Goal: Task Accomplishment & Management: Manage account settings

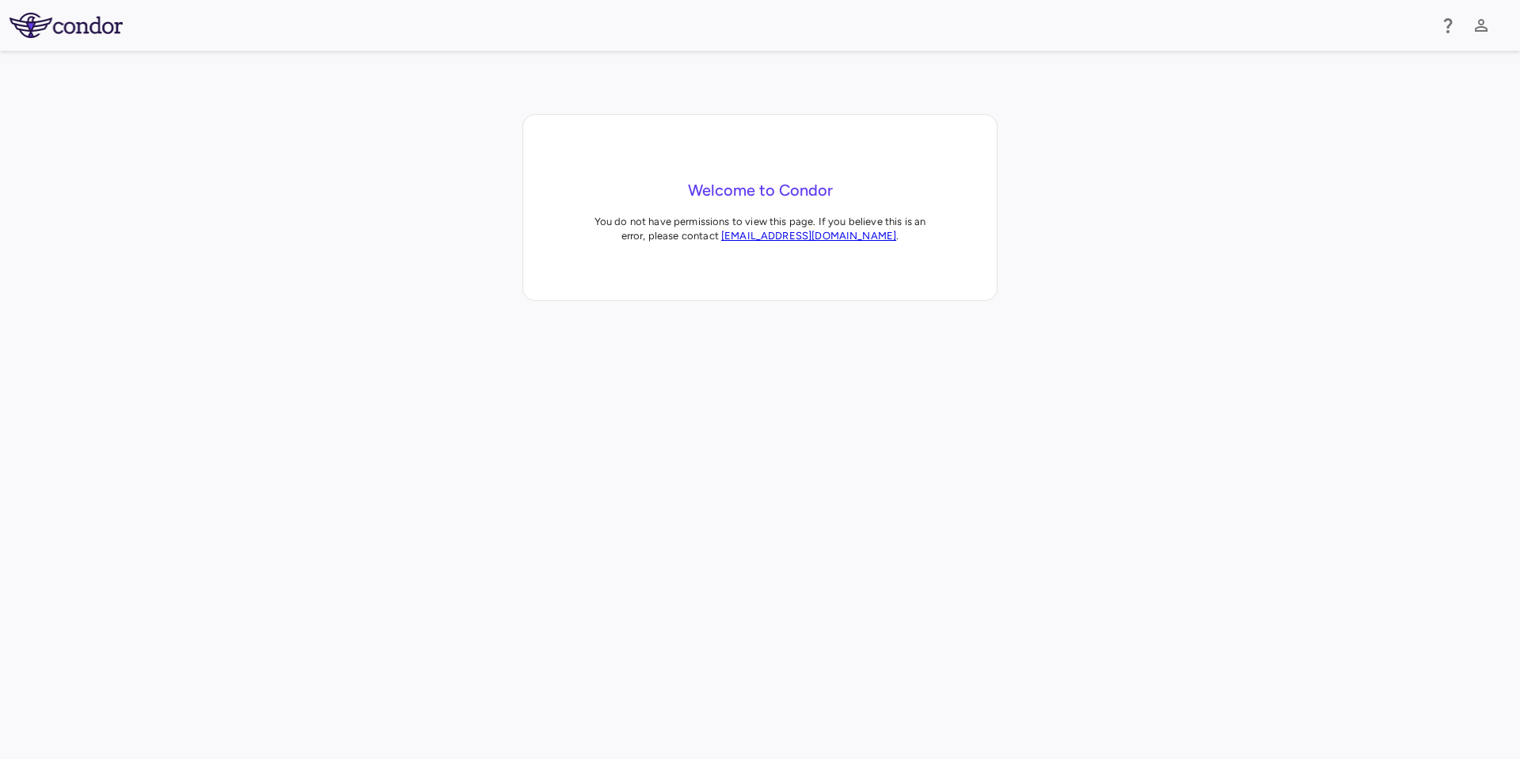
click at [59, 38] on div at bounding box center [760, 25] width 1520 height 51
click at [56, 28] on img at bounding box center [66, 25] width 113 height 25
click at [1482, 22] on icon "button" at bounding box center [1481, 25] width 19 height 19
click at [1321, 124] on li "Sign out" at bounding box center [1367, 121] width 215 height 19
